Goal: Task Accomplishment & Management: Manage account settings

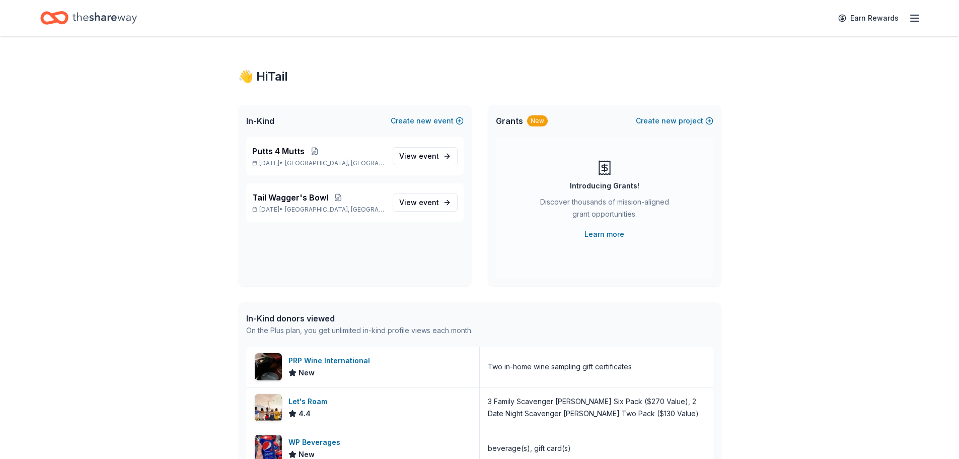
click at [363, 202] on p "Tail Wagger's Bowl" at bounding box center [318, 197] width 132 height 12
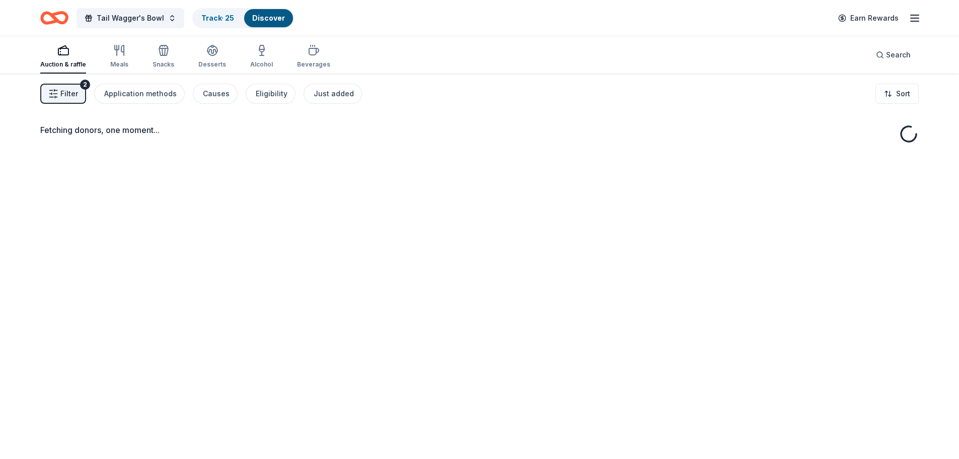
click at [211, 18] on link "Track · 25" at bounding box center [217, 18] width 33 height 9
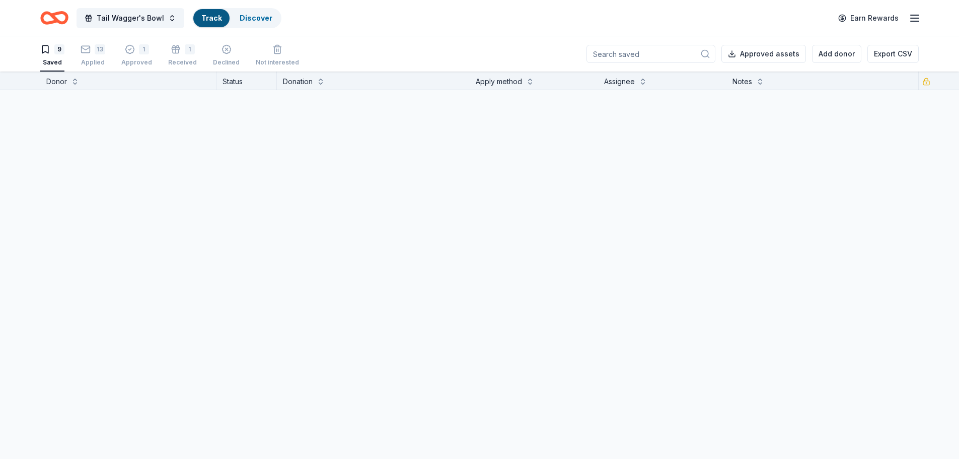
scroll to position [1, 0]
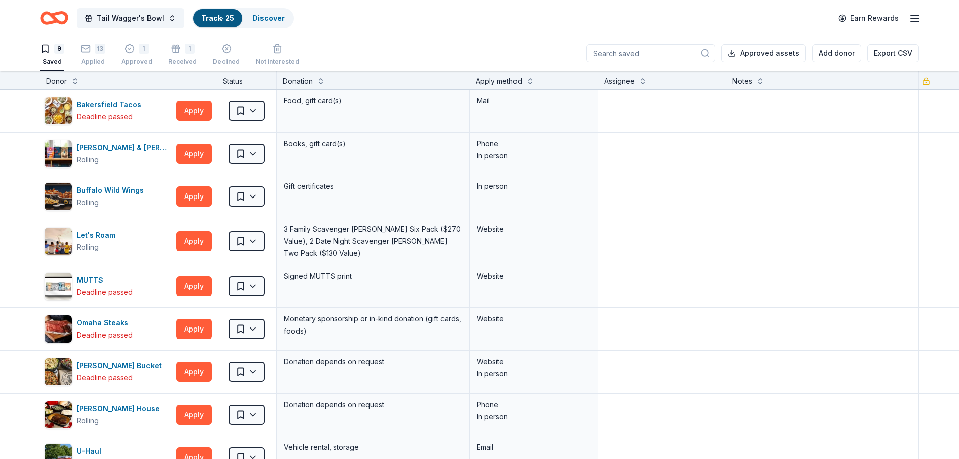
click at [92, 54] on div "13 Applied" at bounding box center [93, 55] width 25 height 22
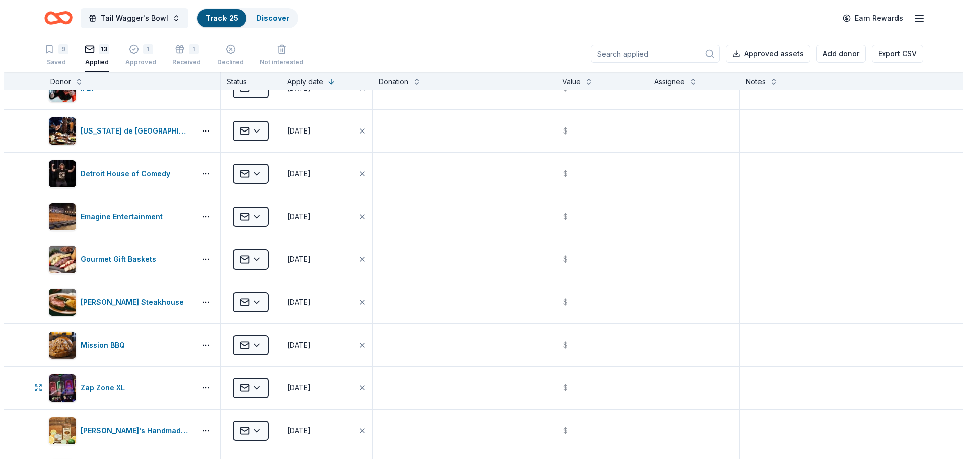
scroll to position [50, 0]
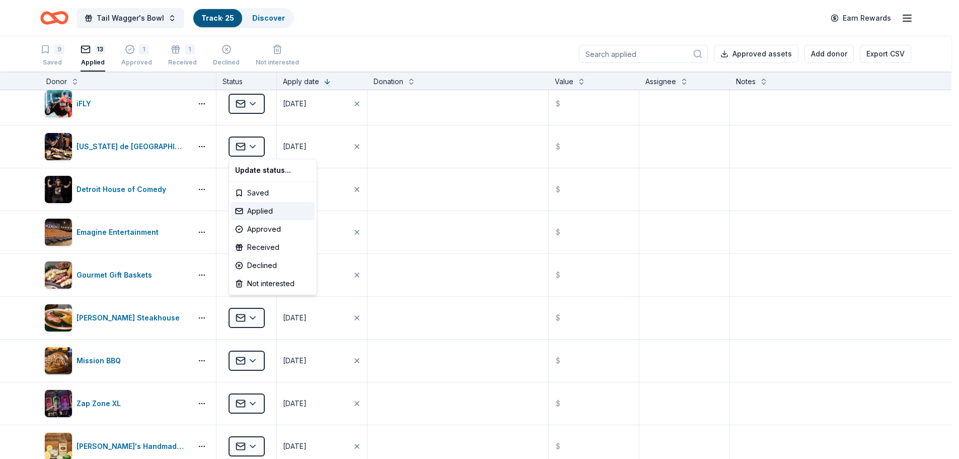
click at [259, 142] on html "Tail Wagger's Bowl Track · 25 Discover Earn Rewards 9 Saved 13 Applied 1 Approv…" at bounding box center [479, 229] width 959 height 459
click at [252, 264] on div "Declined" at bounding box center [273, 265] width 84 height 18
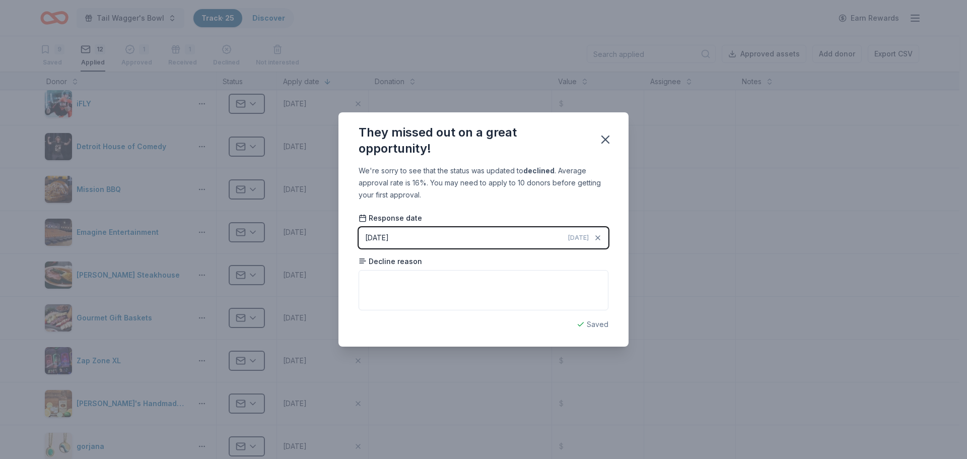
click at [405, 235] on button "10/15/2025 Today" at bounding box center [484, 237] width 250 height 21
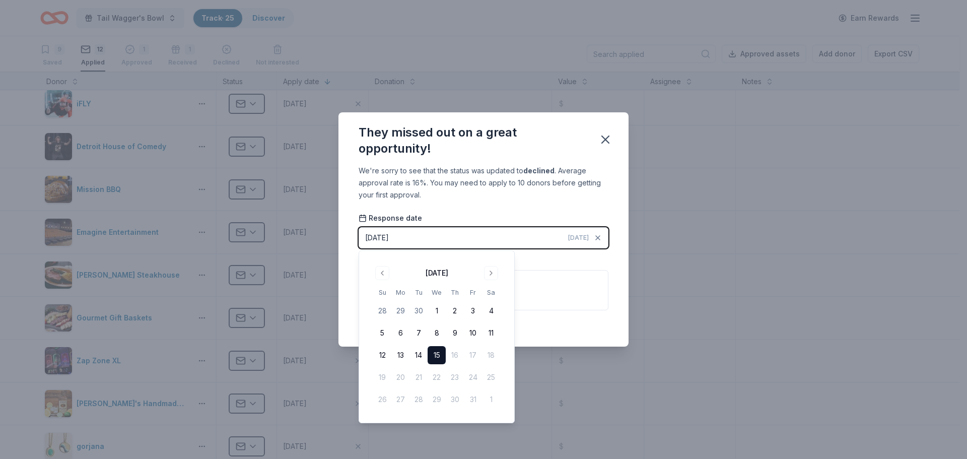
click at [439, 356] on button "15" at bounding box center [437, 355] width 18 height 18
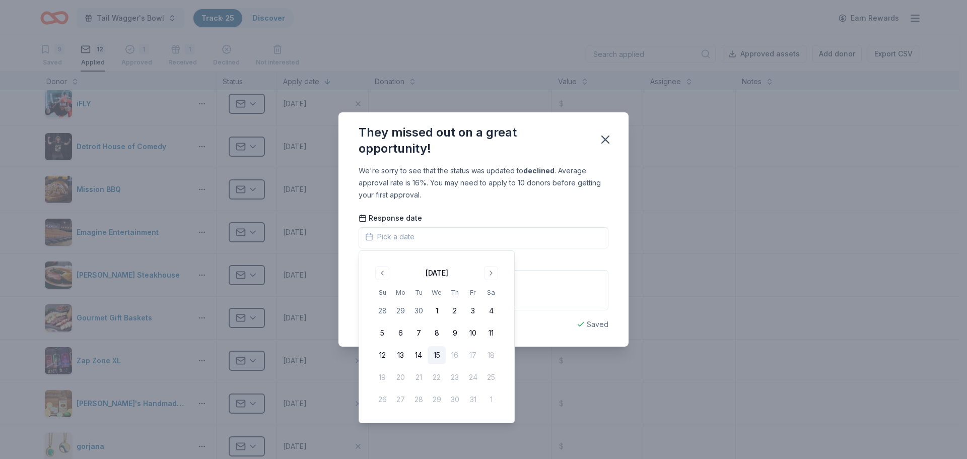
click at [440, 356] on button "15" at bounding box center [437, 355] width 18 height 18
click at [532, 290] on textarea at bounding box center [484, 290] width 250 height 40
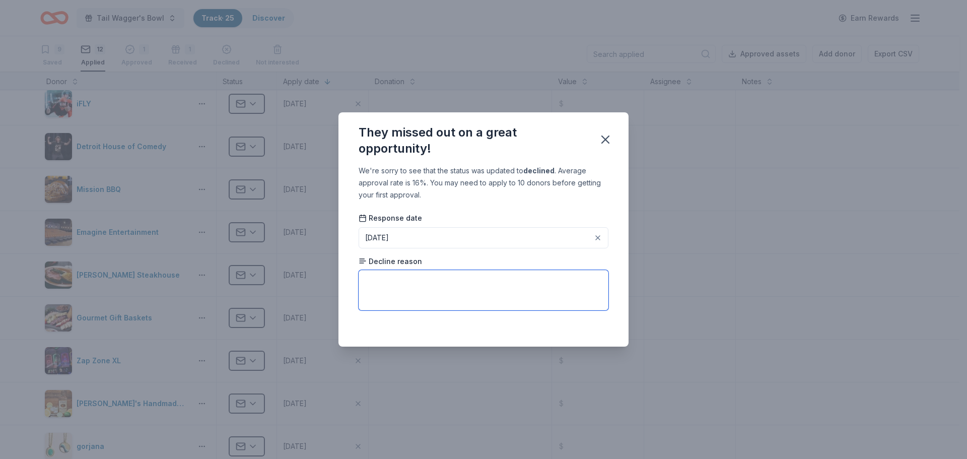
paste textarea "we do have several prior commitments with other local and national charities an…"
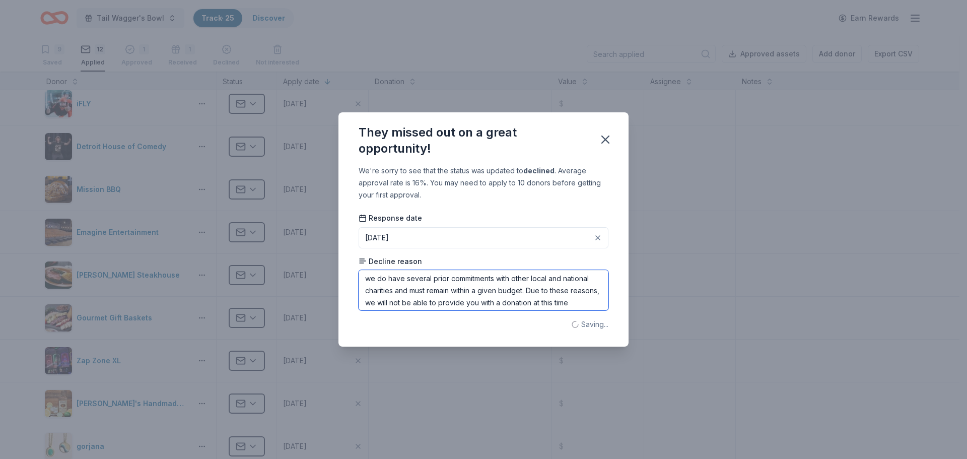
scroll to position [0, 0]
click at [371, 282] on textarea "we do have several prior commitments with other local and national charities an…" at bounding box center [484, 290] width 250 height 40
click at [385, 282] on textarea "We do have several prior commitments with other local and national charities an…" at bounding box center [484, 290] width 250 height 40
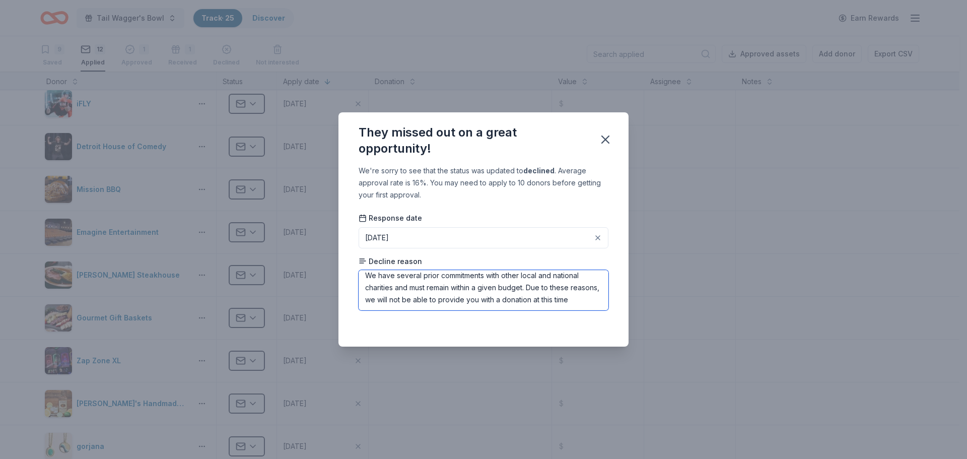
click at [402, 307] on textarea "We have several prior commitments with other local and national charities and m…" at bounding box center [484, 290] width 250 height 40
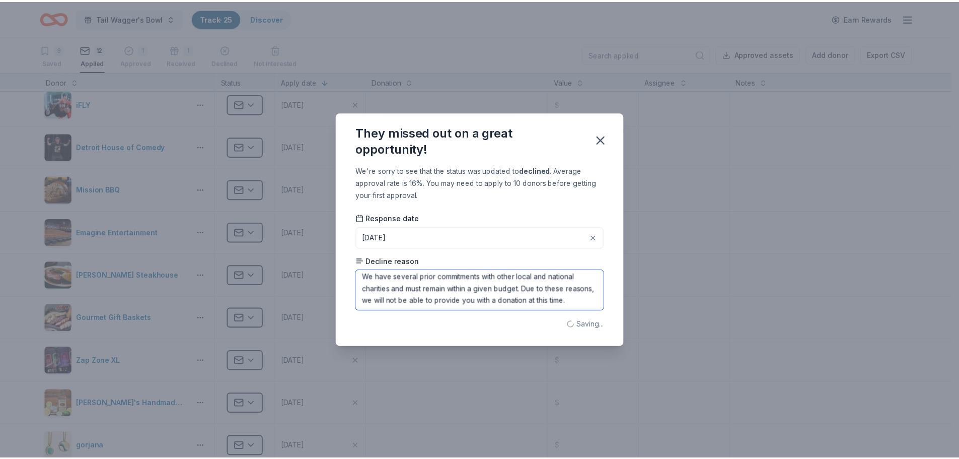
scroll to position [0, 0]
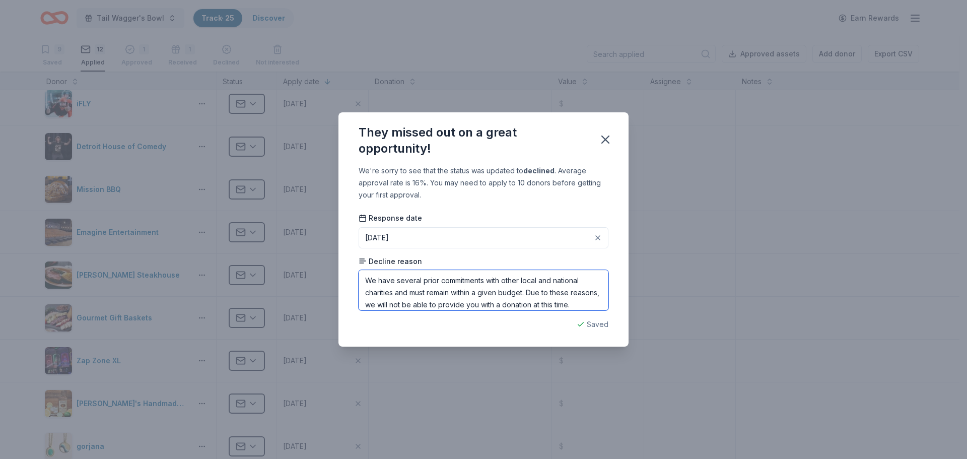
type textarea "We have several prior commitments with other local and national charities and m…"
click at [600, 138] on icon "button" at bounding box center [605, 139] width 14 height 14
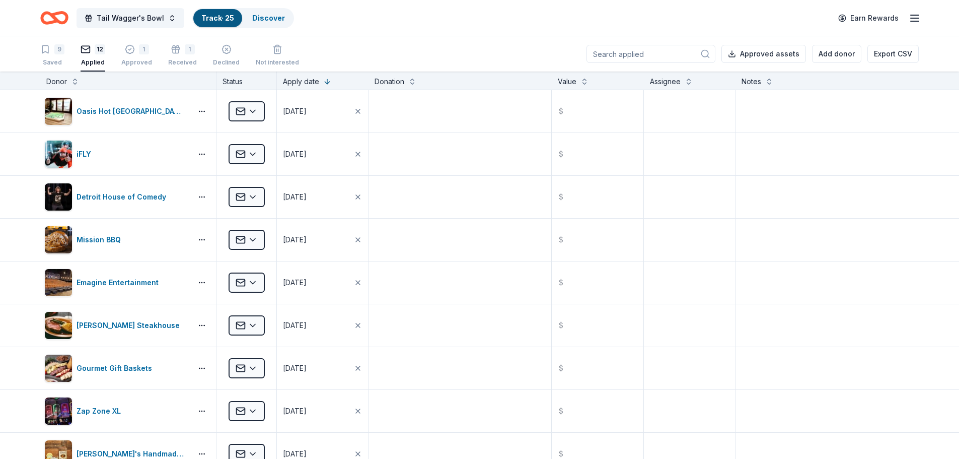
click at [216, 55] on div "Declined" at bounding box center [226, 50] width 27 height 22
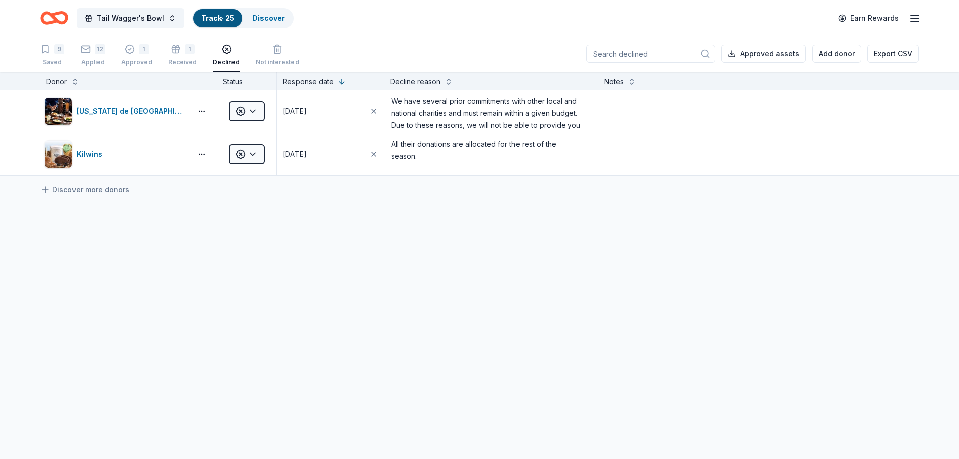
click at [60, 58] on div "9 Saved" at bounding box center [52, 55] width 24 height 22
